Goal: Find specific page/section: Find specific page/section

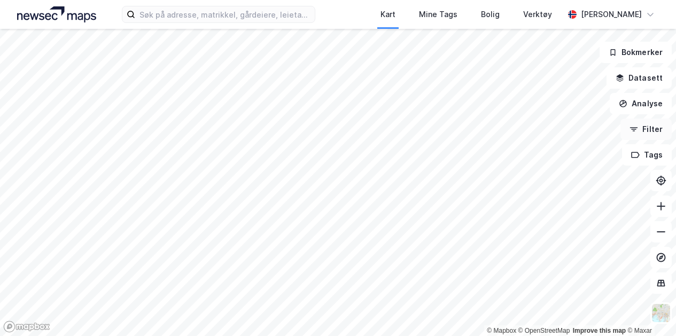
click at [654, 129] on button "Filter" at bounding box center [646, 129] width 51 height 21
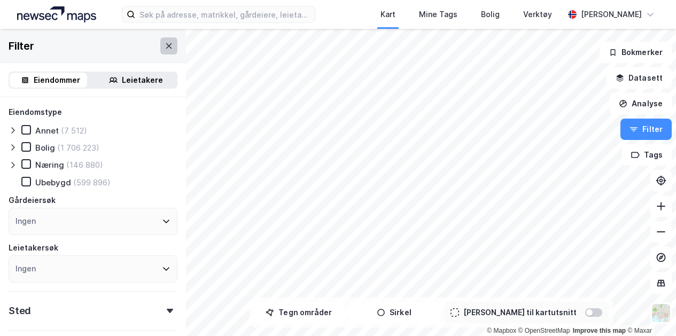
click at [165, 45] on icon at bounding box center [169, 46] width 9 height 9
